Goal: Task Accomplishment & Management: Use online tool/utility

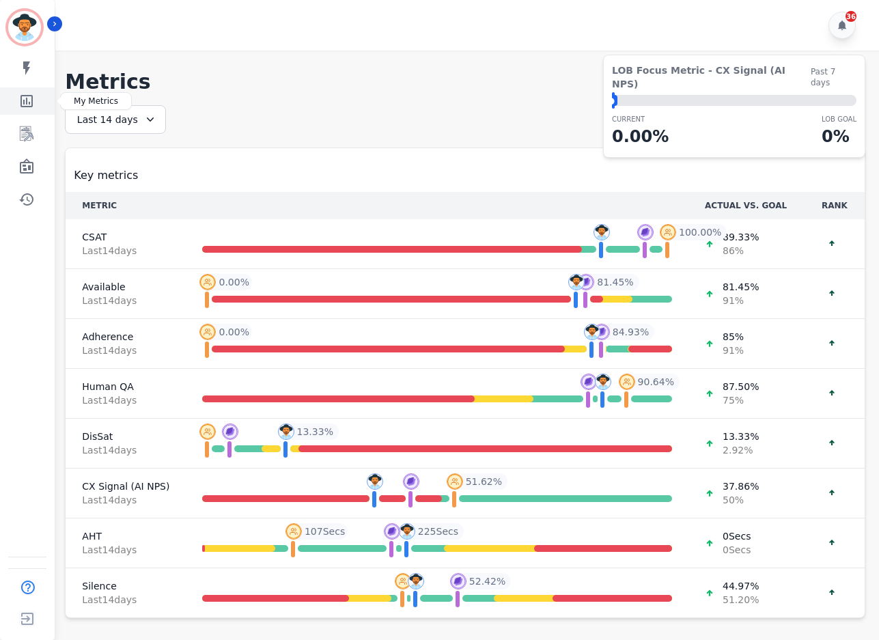
click at [32, 97] on icon "Sidebar" at bounding box center [26, 101] width 12 height 12
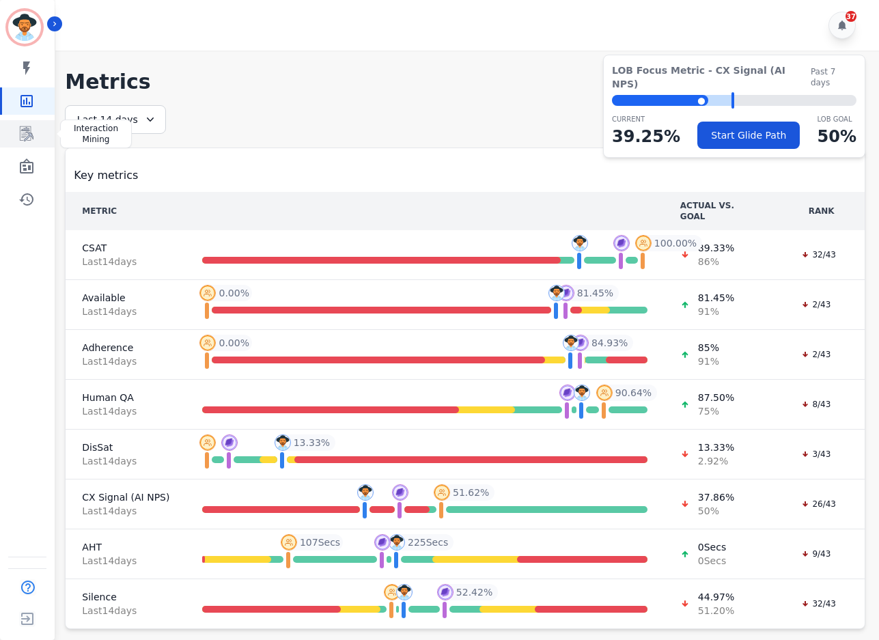
click at [31, 130] on icon "Sidebar" at bounding box center [26, 134] width 16 height 16
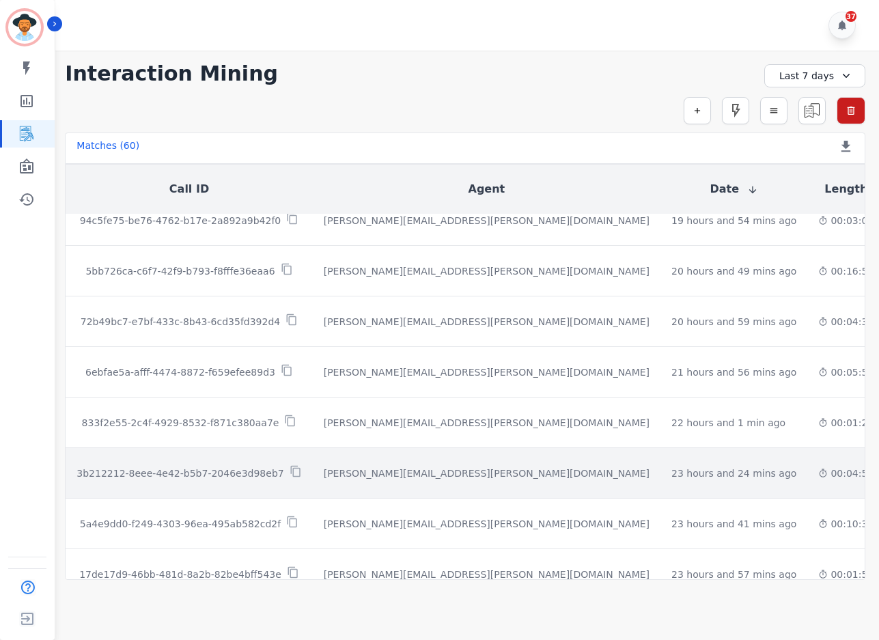
scroll to position [298, 0]
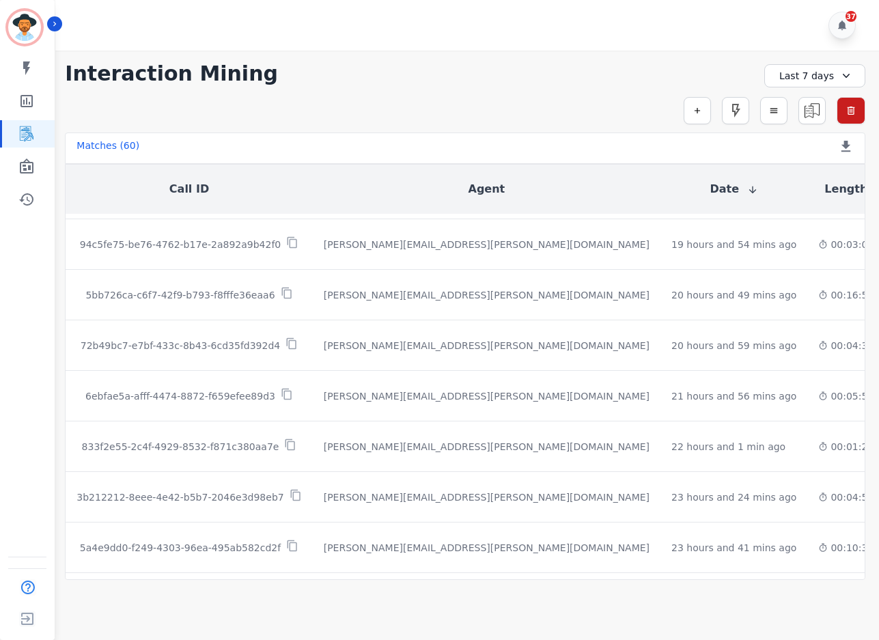
click at [460, 180] on th "Agent" at bounding box center [487, 189] width 348 height 49
click at [446, 83] on div "**********" at bounding box center [465, 73] width 800 height 25
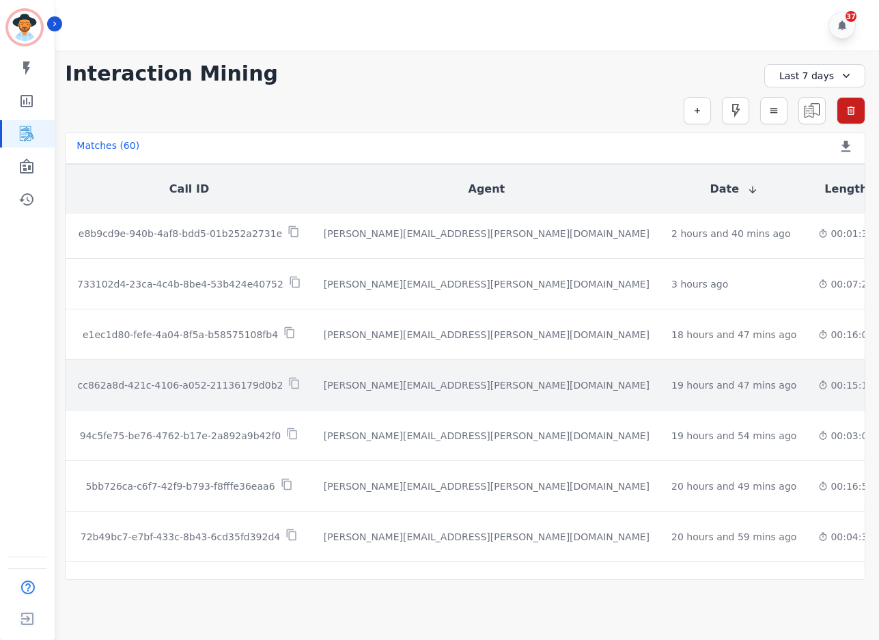
scroll to position [0, 0]
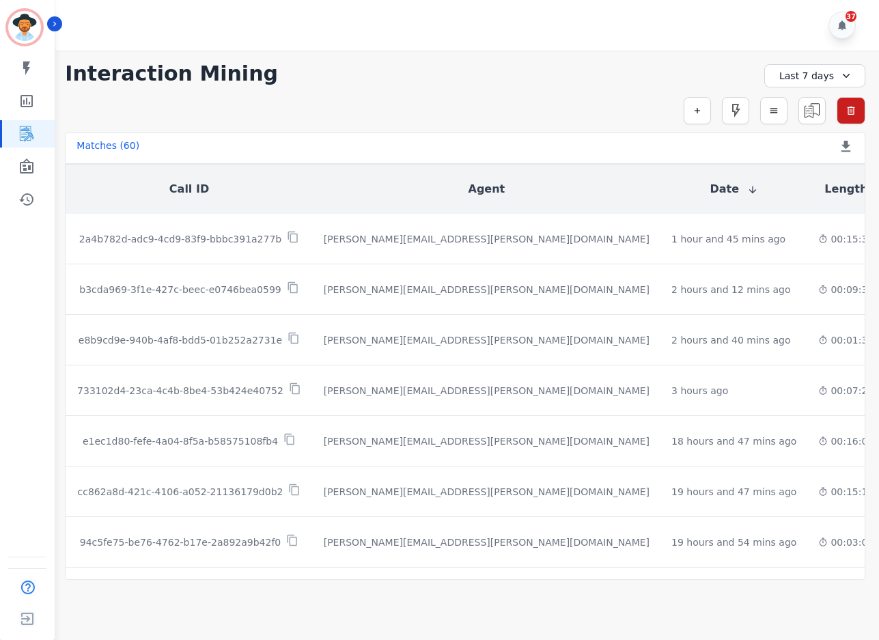
click at [802, 80] on div "Last 7 days" at bounding box center [814, 75] width 101 height 23
click at [811, 117] on li "[DATE]" at bounding box center [823, 124] width 68 height 14
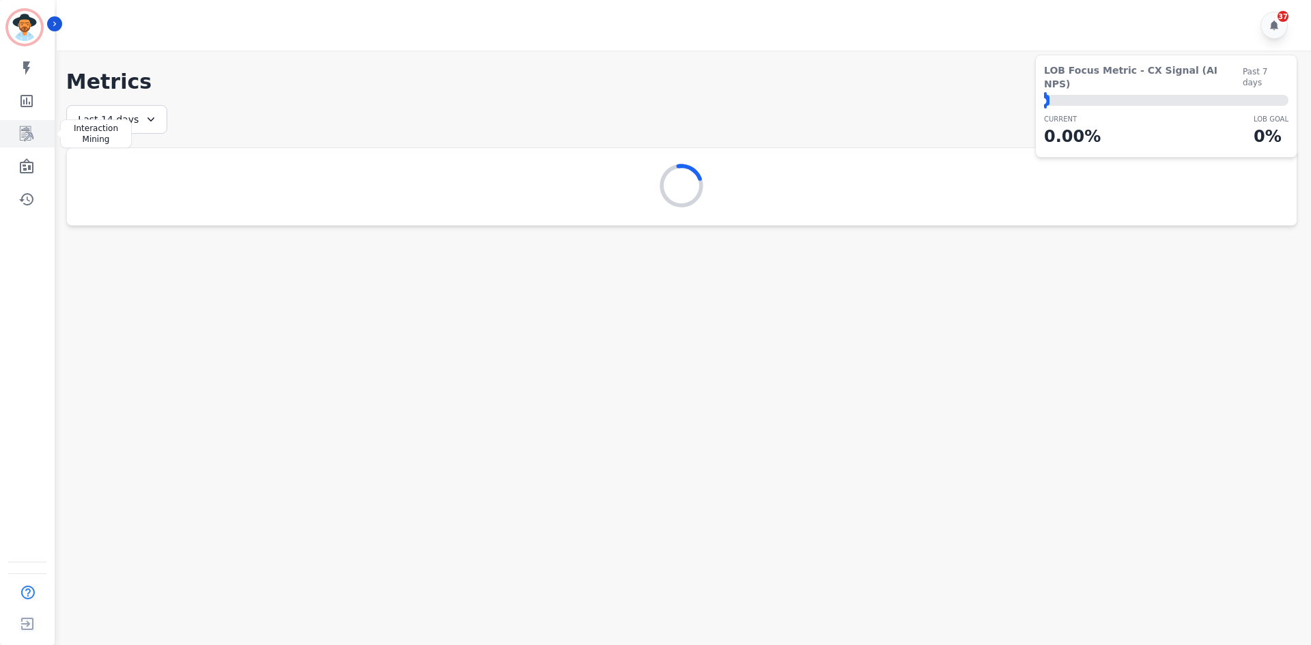
click at [29, 129] on icon "Sidebar" at bounding box center [27, 133] width 14 height 15
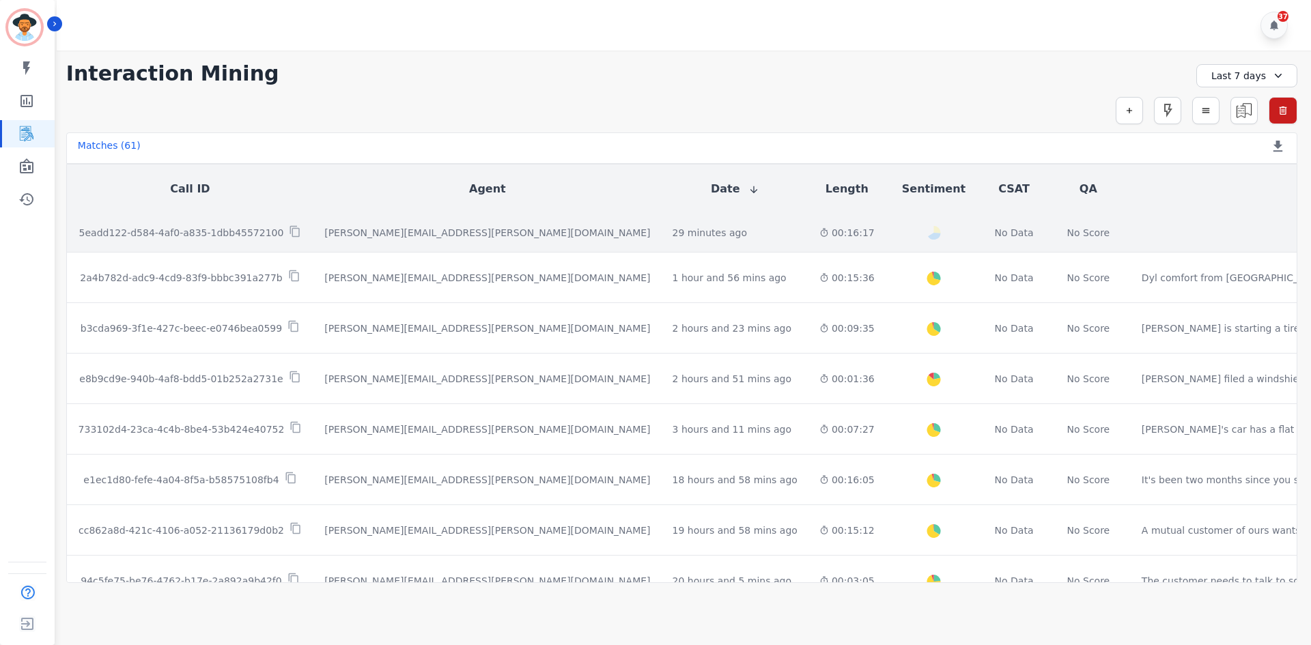
click at [145, 232] on p "5eadd122-d584-4af0-a835-1dbb45572100" at bounding box center [181, 233] width 205 height 14
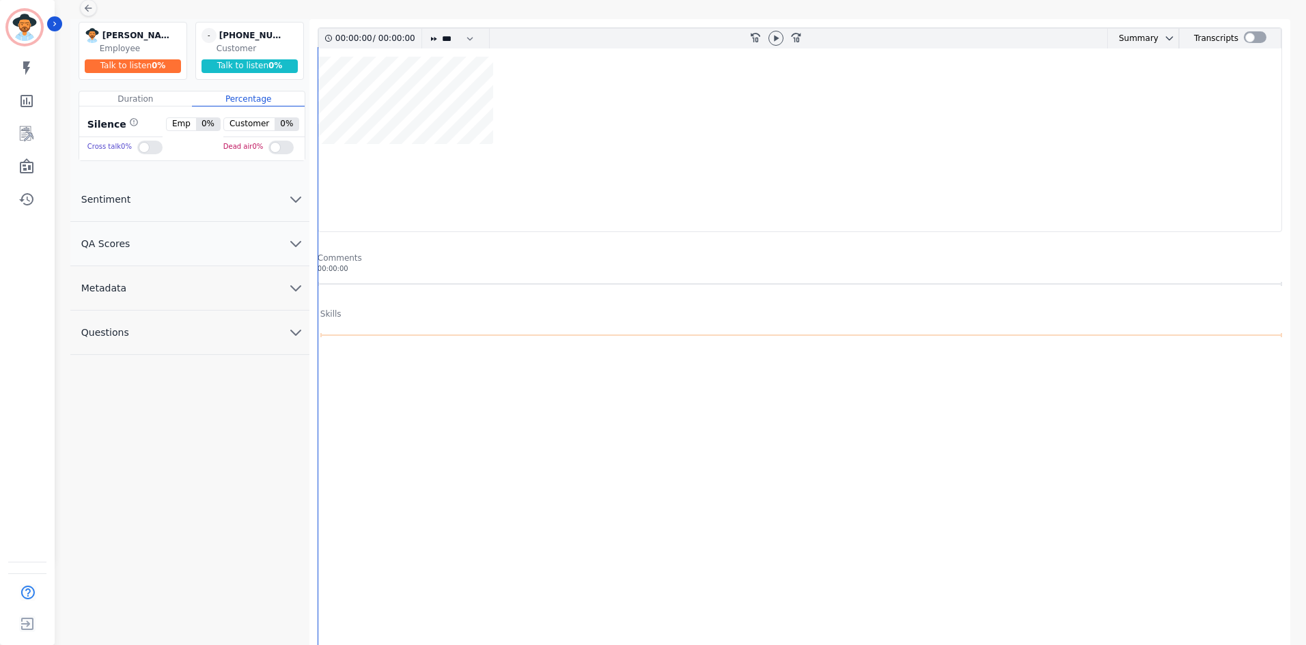
scroll to position [87, 0]
click at [513, 404] on div at bounding box center [802, 500] width 969 height 273
click at [494, 191] on wave at bounding box center [799, 143] width 963 height 175
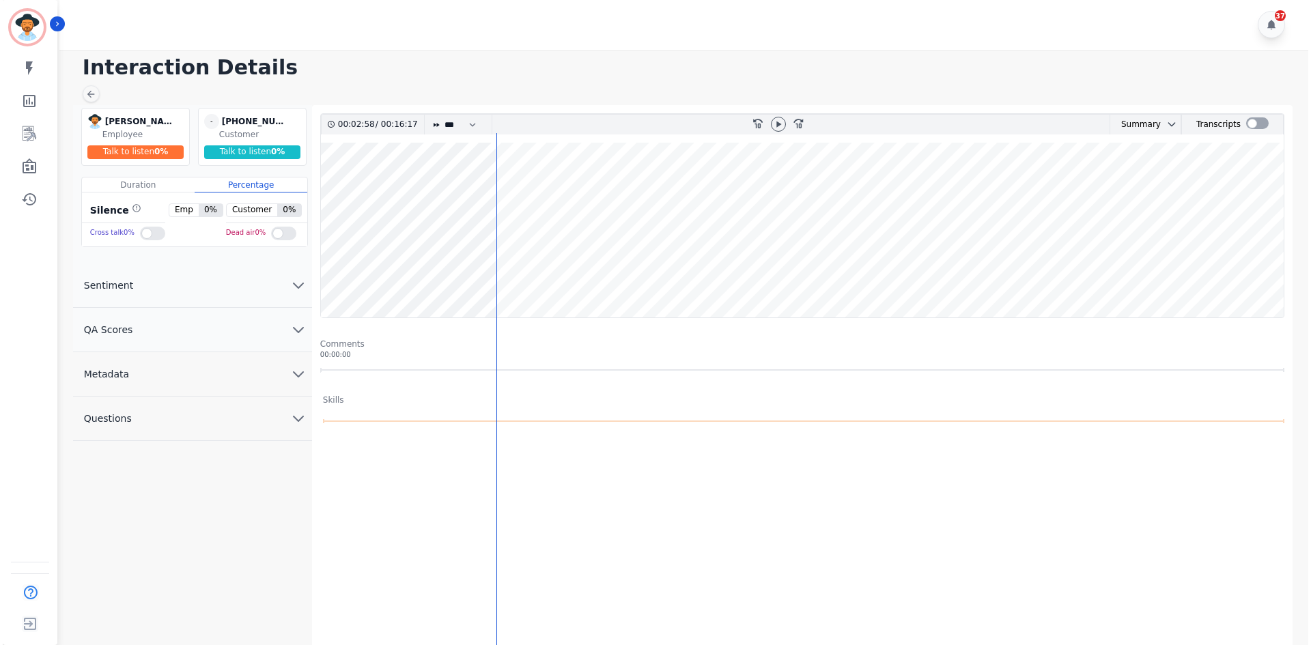
scroll to position [0, 0]
drag, startPoint x: 420, startPoint y: 240, endPoint x: 186, endPoint y: 290, distance: 238.7
click at [186, 290] on button "Sentiment" at bounding box center [189, 286] width 239 height 44
click at [173, 295] on button "Sentiment" at bounding box center [189, 286] width 239 height 44
click at [1245, 124] on div at bounding box center [1255, 124] width 23 height 12
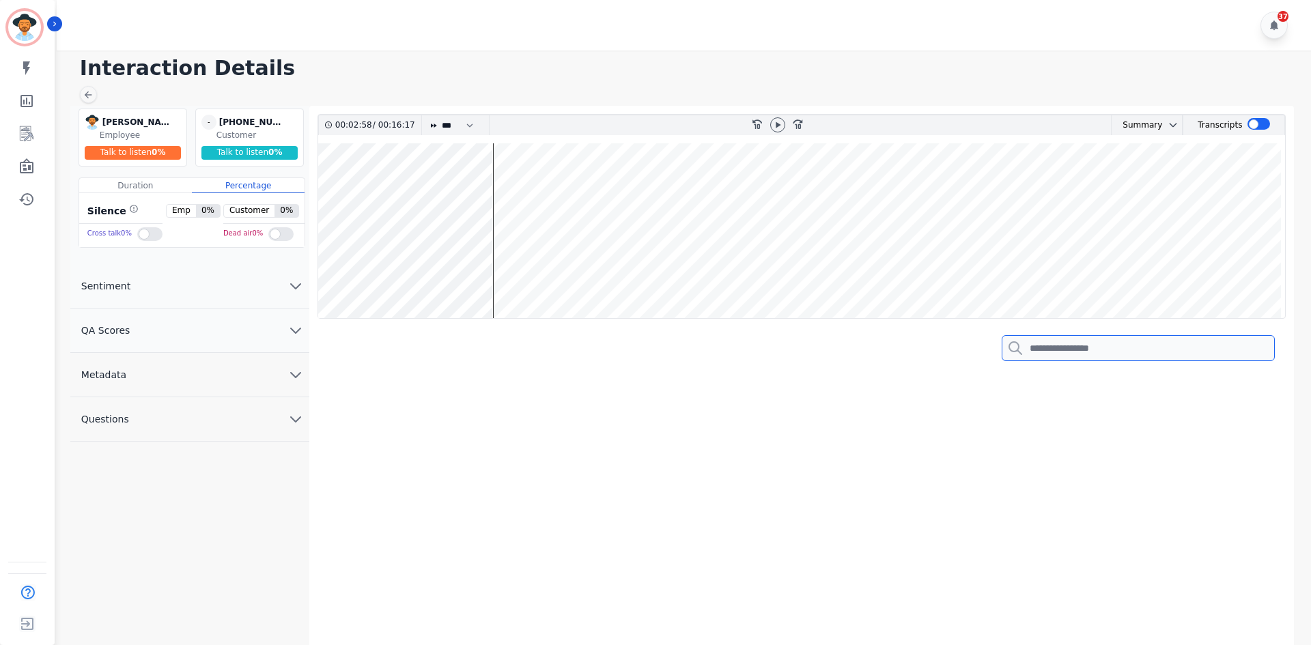
click at [1105, 354] on input "search" at bounding box center [1138, 348] width 273 height 26
type input "*****"
click at [686, 368] on div "*****" at bounding box center [802, 348] width 969 height 59
click at [775, 126] on icon at bounding box center [777, 125] width 11 height 11
click at [504, 279] on wave at bounding box center [802, 230] width 968 height 175
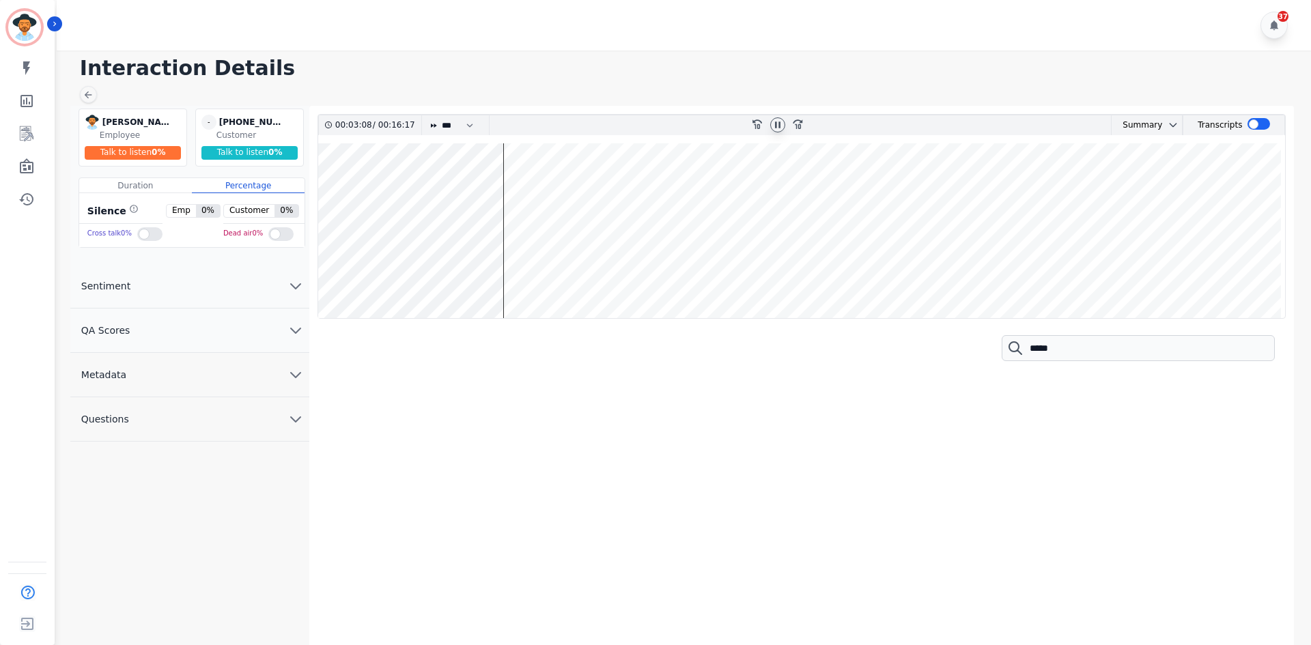
click at [572, 276] on wave at bounding box center [802, 230] width 968 height 175
click at [581, 197] on wave at bounding box center [802, 230] width 968 height 175
